Goal: Find specific page/section: Find specific page/section

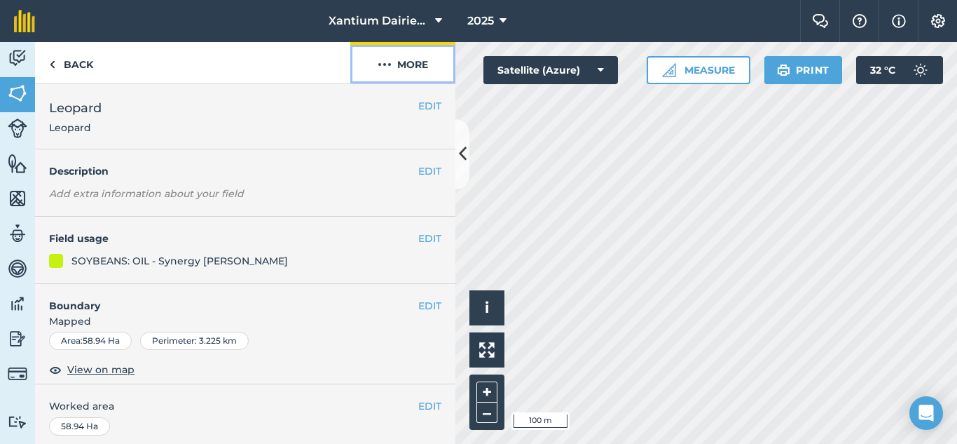
click at [382, 67] on img at bounding box center [385, 64] width 14 height 17
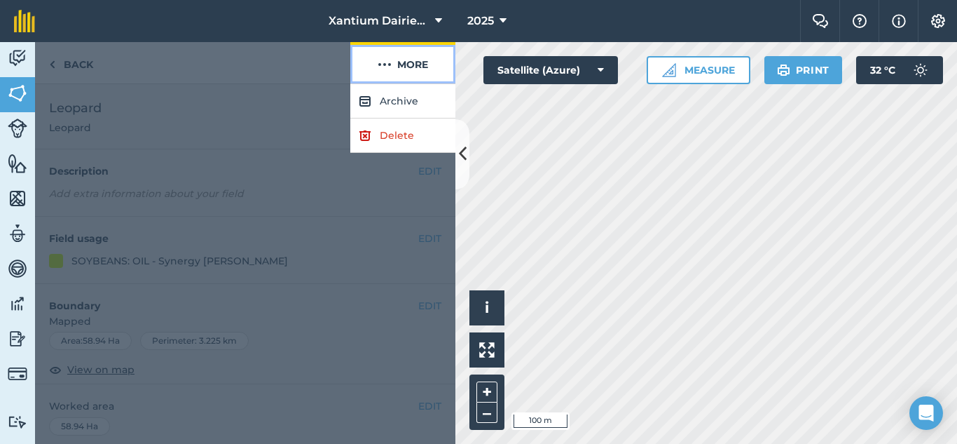
click at [382, 65] on img at bounding box center [385, 64] width 14 height 17
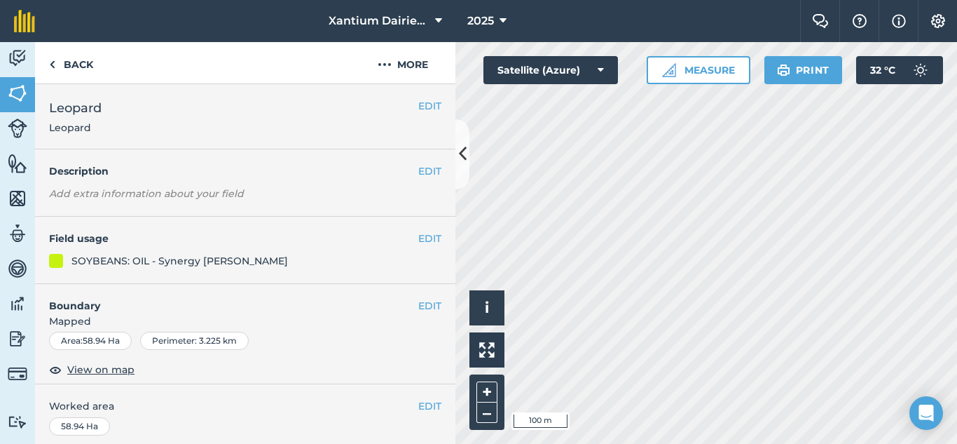
click at [406, 113] on h2 "Leopard Leopard" at bounding box center [233, 116] width 369 height 36
click at [418, 107] on button "EDIT" at bounding box center [429, 105] width 23 height 15
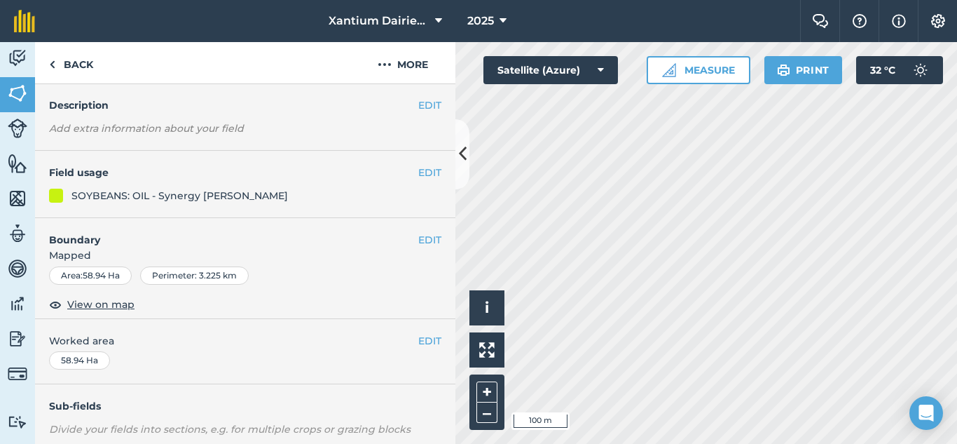
scroll to position [280, 0]
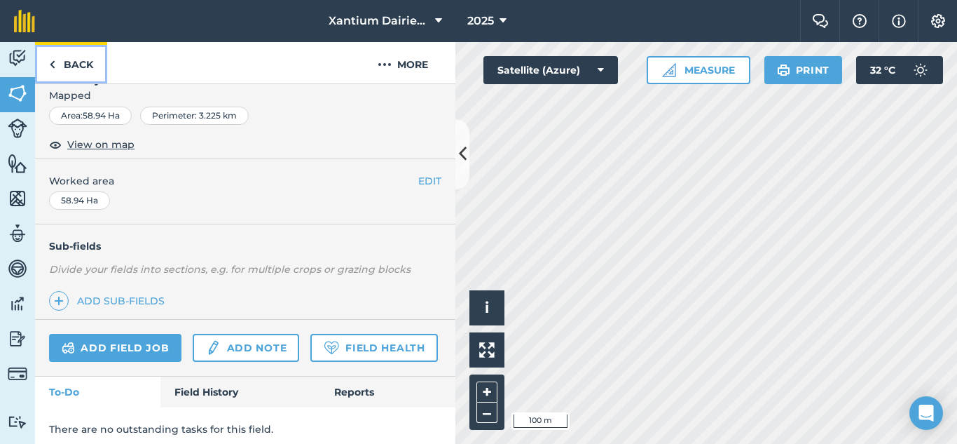
click at [64, 66] on link "Back" at bounding box center [71, 62] width 72 height 41
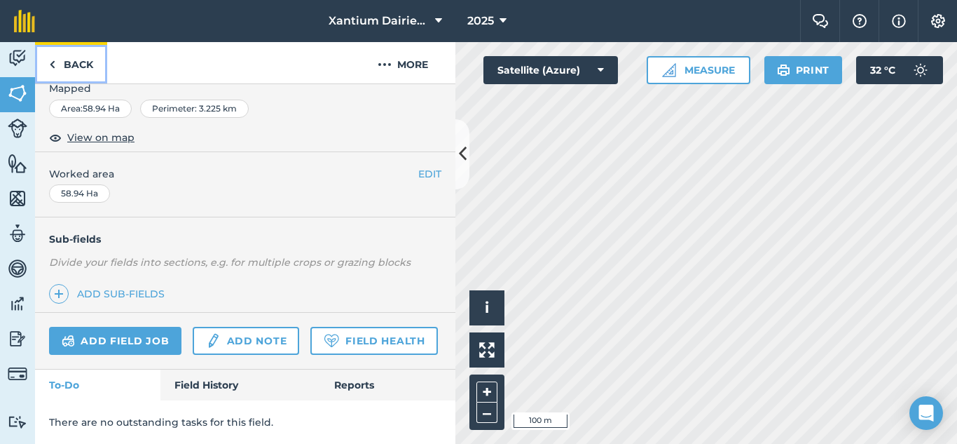
scroll to position [0, 0]
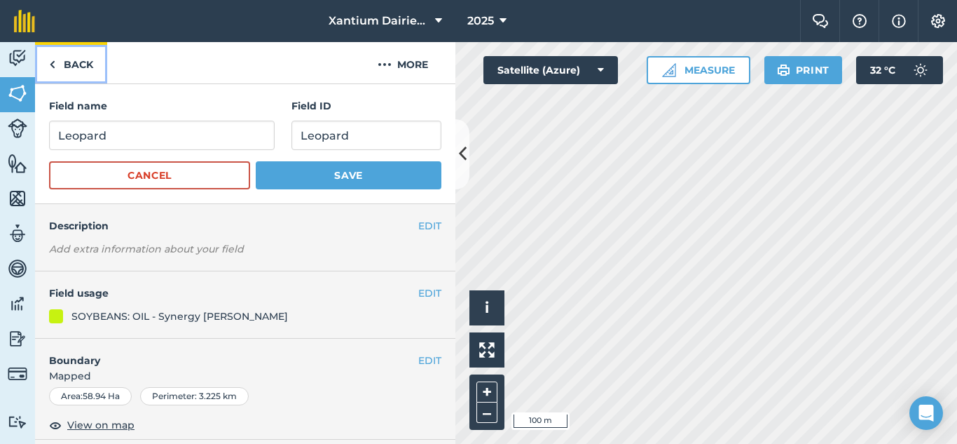
click at [81, 60] on link "Back" at bounding box center [71, 62] width 72 height 41
